Goal: Task Accomplishment & Management: Use online tool/utility

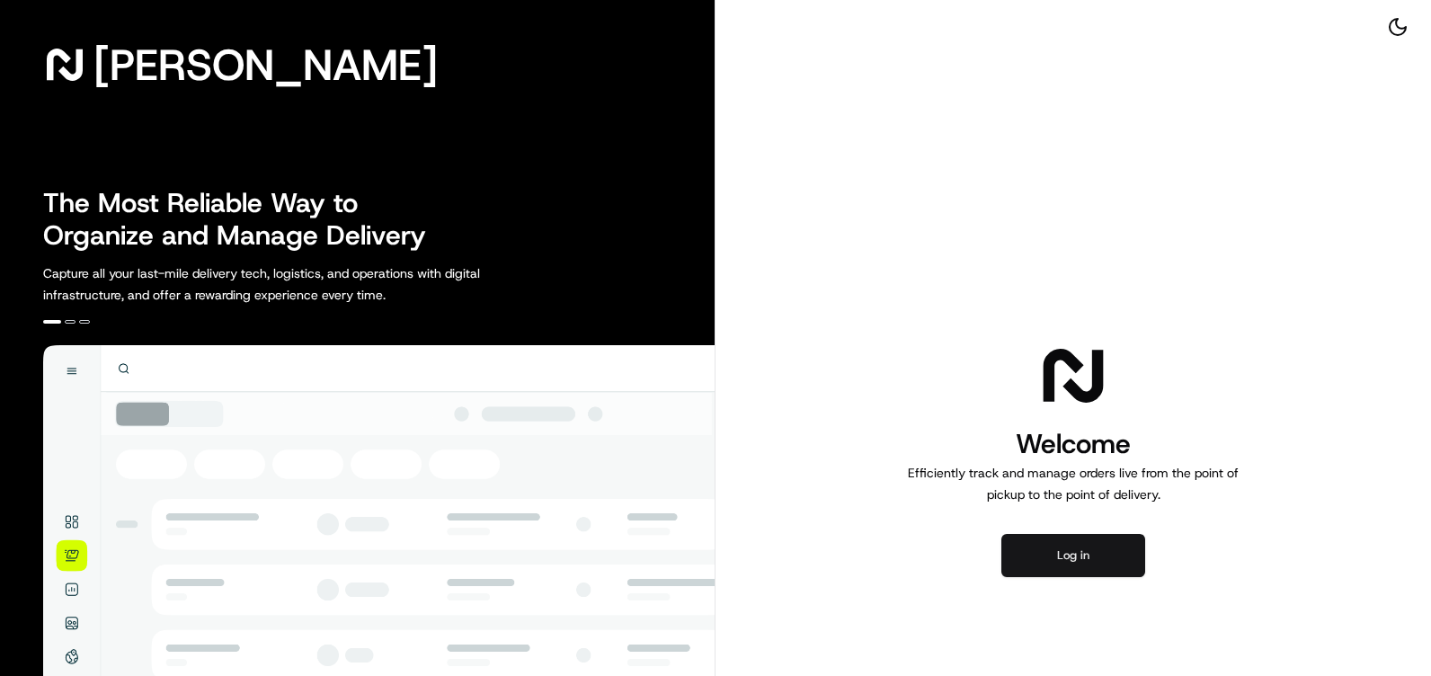
click at [1074, 547] on button "Log in" at bounding box center [1073, 555] width 144 height 43
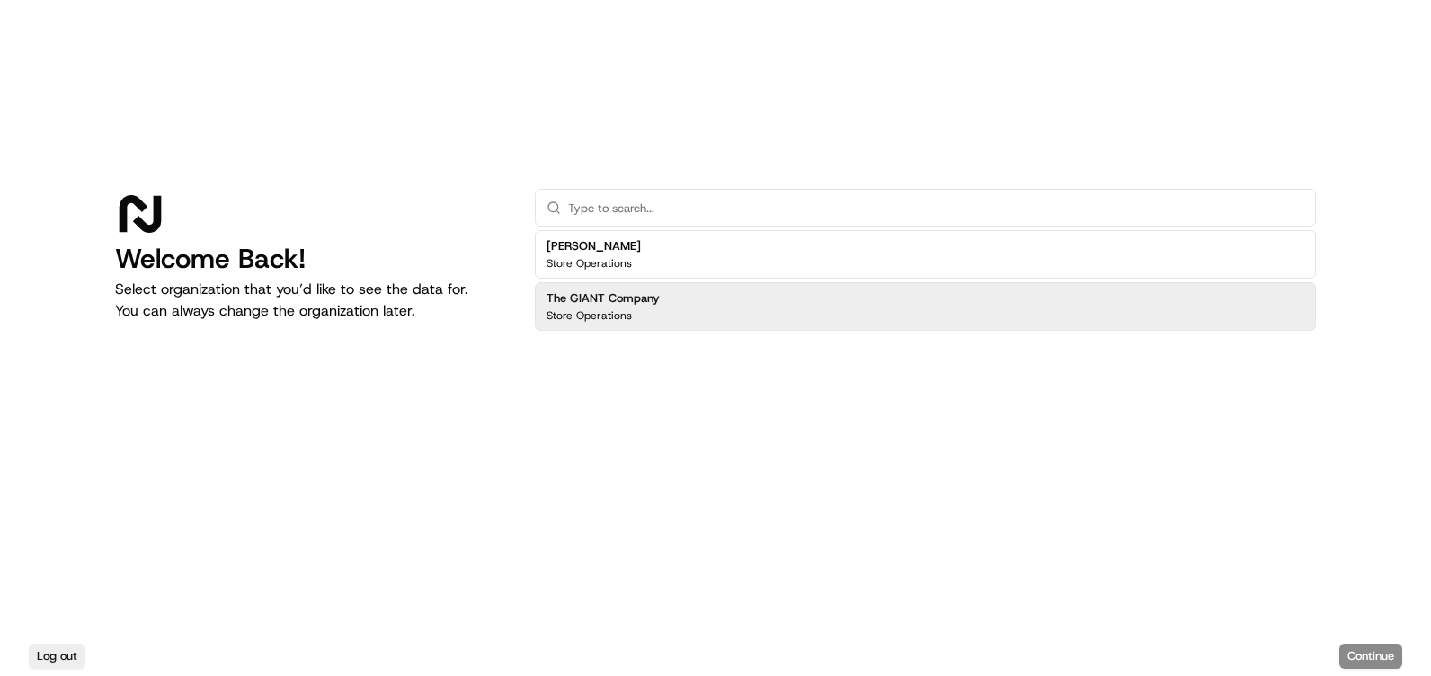
click at [634, 310] on div "Store Operations" at bounding box center [602, 315] width 113 height 14
click at [1361, 648] on button "Continue" at bounding box center [1370, 656] width 63 height 25
